Goal: Transaction & Acquisition: Purchase product/service

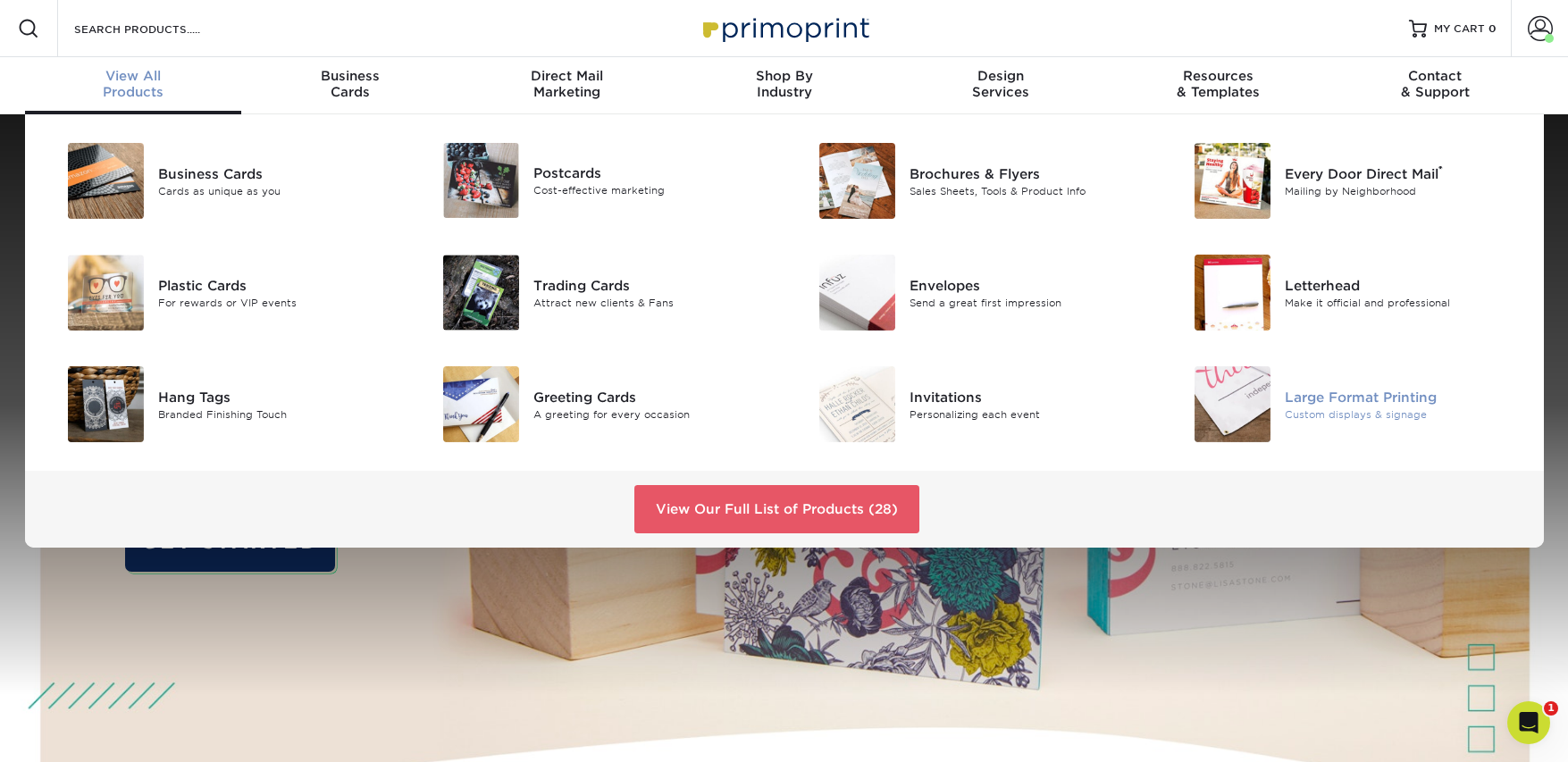
click at [1319, 414] on div "Custom displays & signage" at bounding box center [1402, 414] width 237 height 15
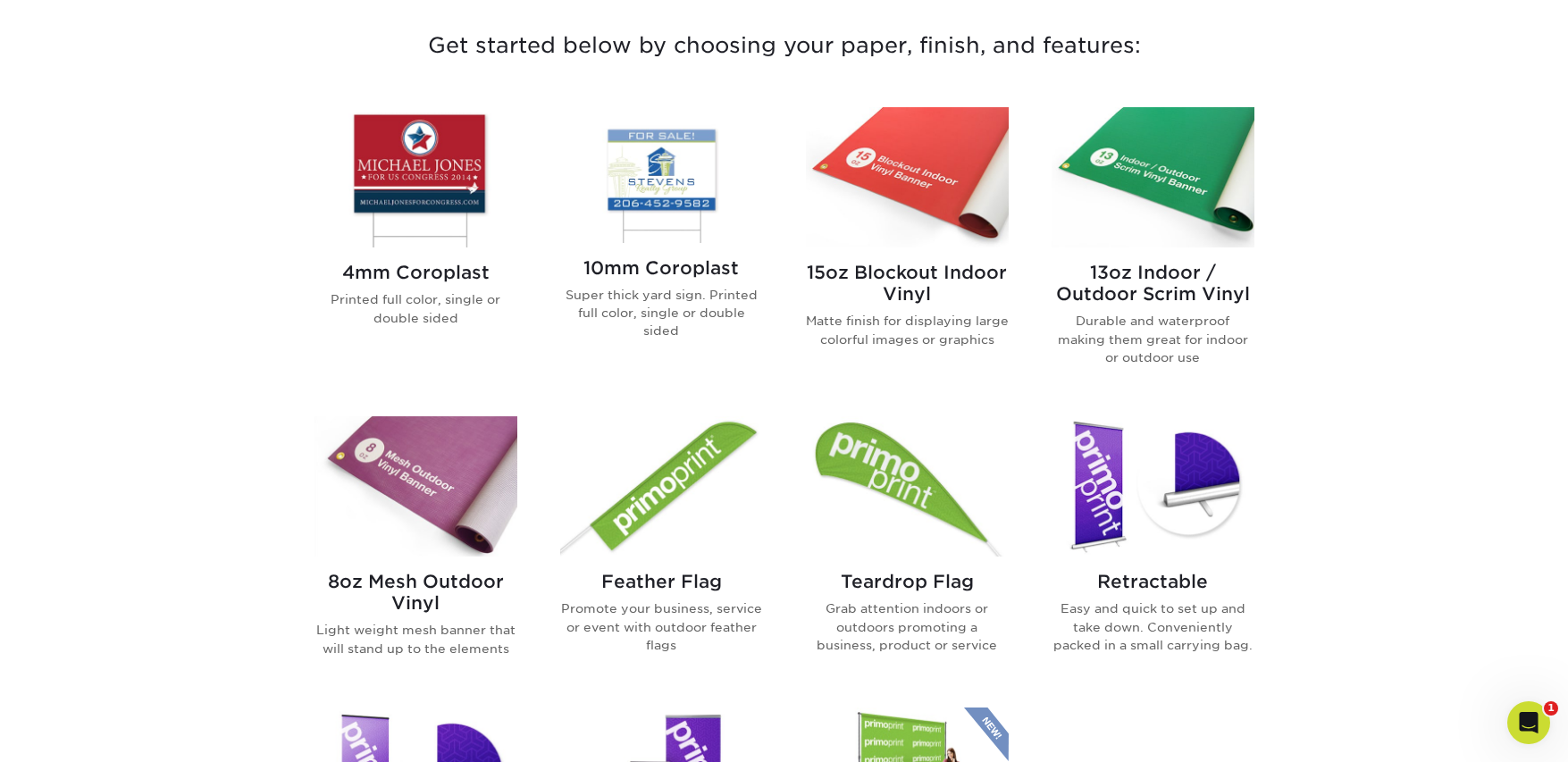
scroll to position [805, 0]
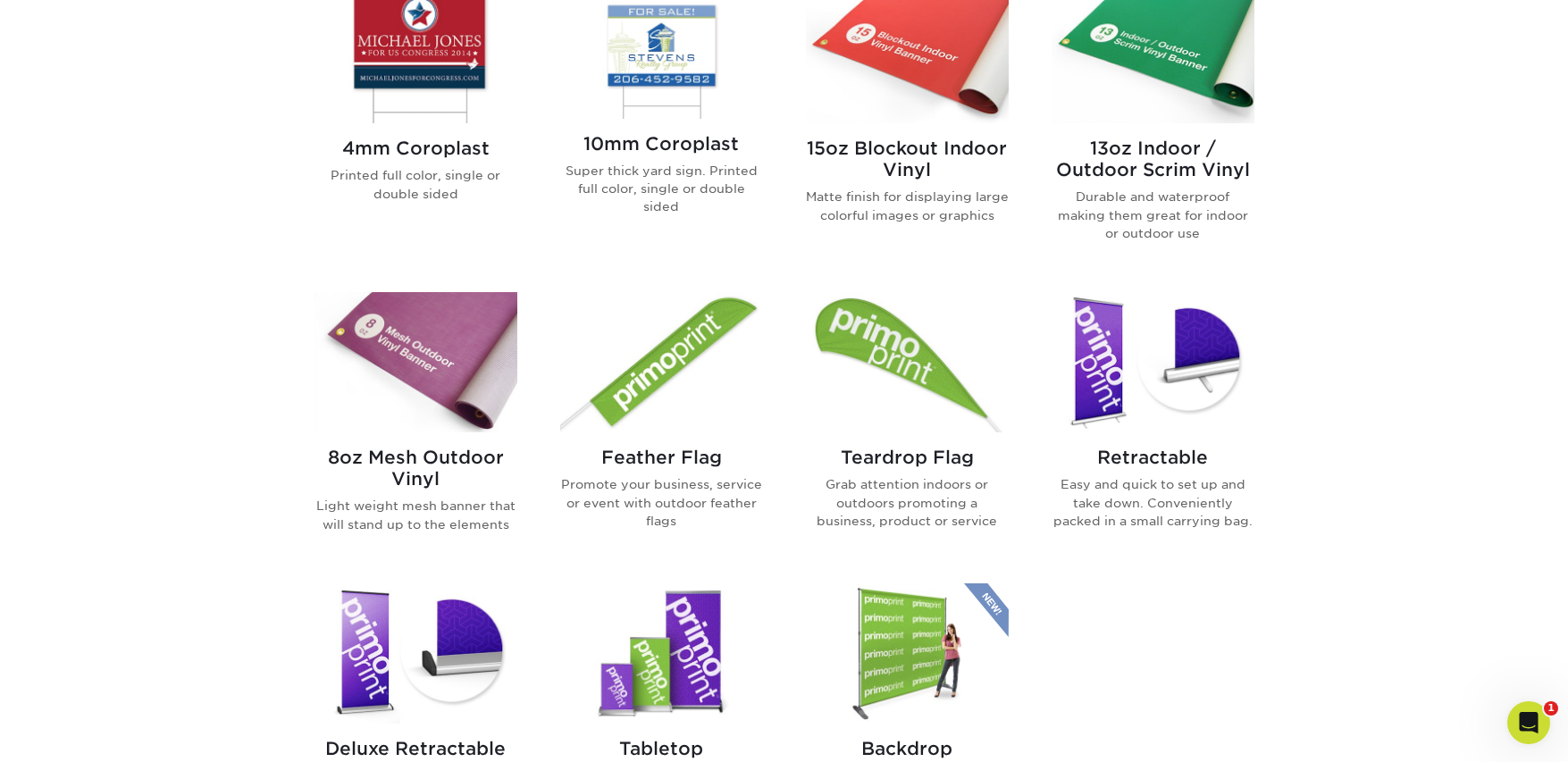
click at [413, 350] on img at bounding box center [416, 362] width 203 height 140
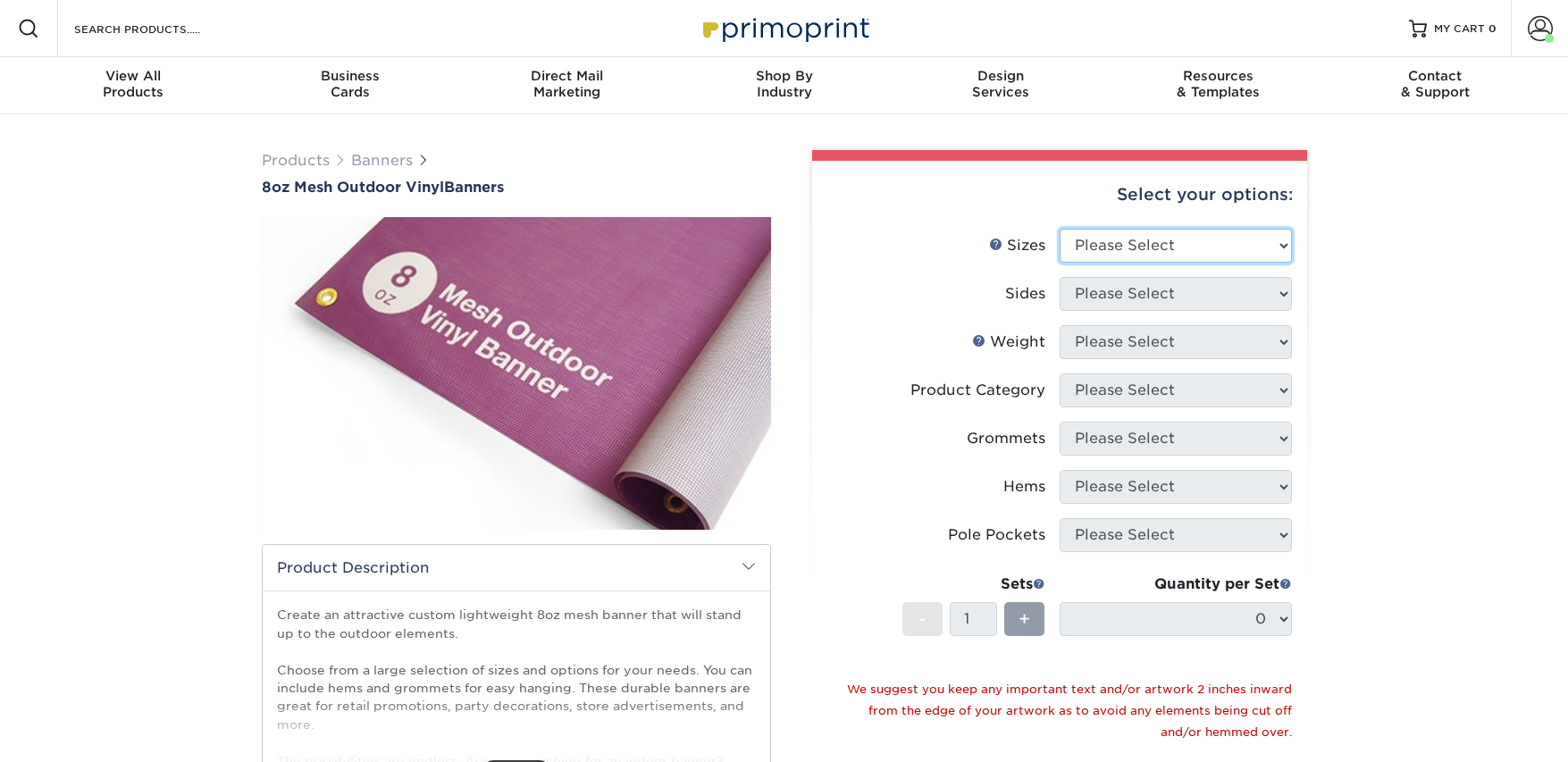
click at [1126, 247] on select "Please Select 24" x 36" 24" x 48" 36" x 48" 36" x 60" 36" x 72" 36" x 96" 36" x…" at bounding box center [1176, 246] width 233 height 34
select select "24.00x36.00"
click at [1059, 229] on select "Please Select 24" x 36" 24" x 48" 36" x 48" 36" x 60" 36" x 72" 36" x 96" 36" x…" at bounding box center [1176, 246] width 233 height 34
